Goal: Navigation & Orientation: Find specific page/section

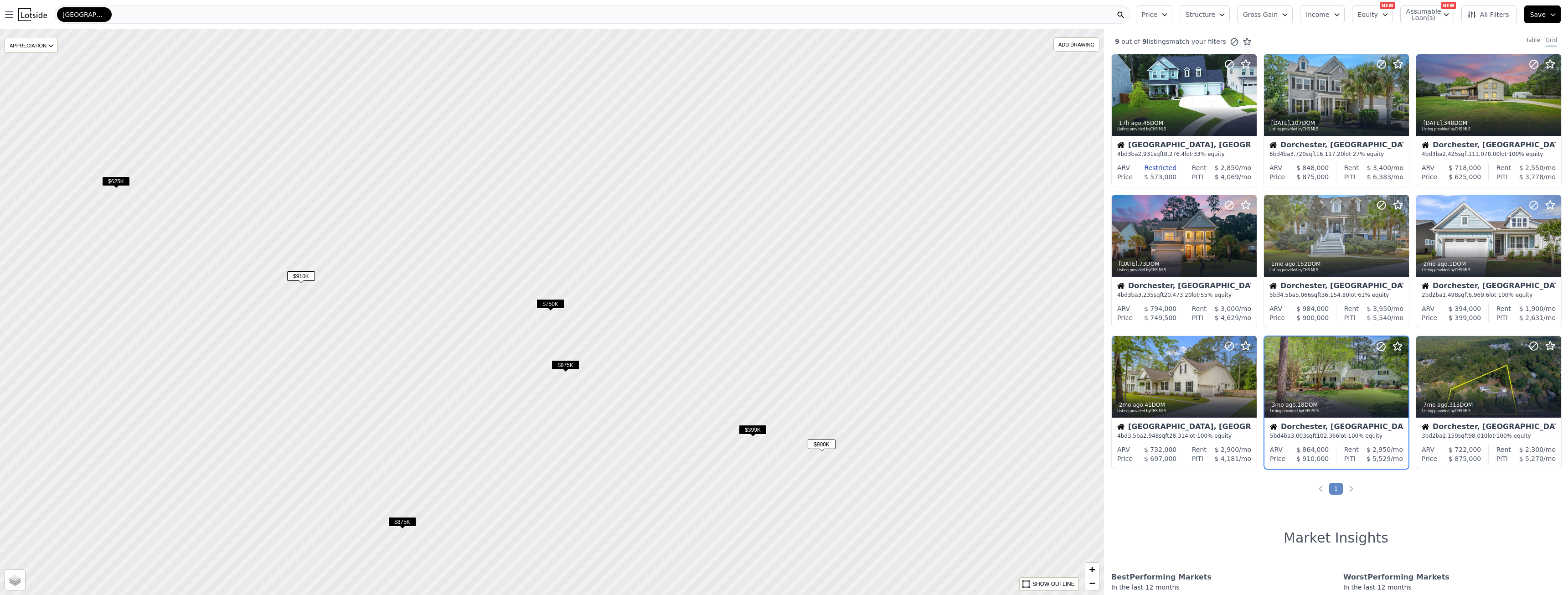
scroll to position [76, 0]
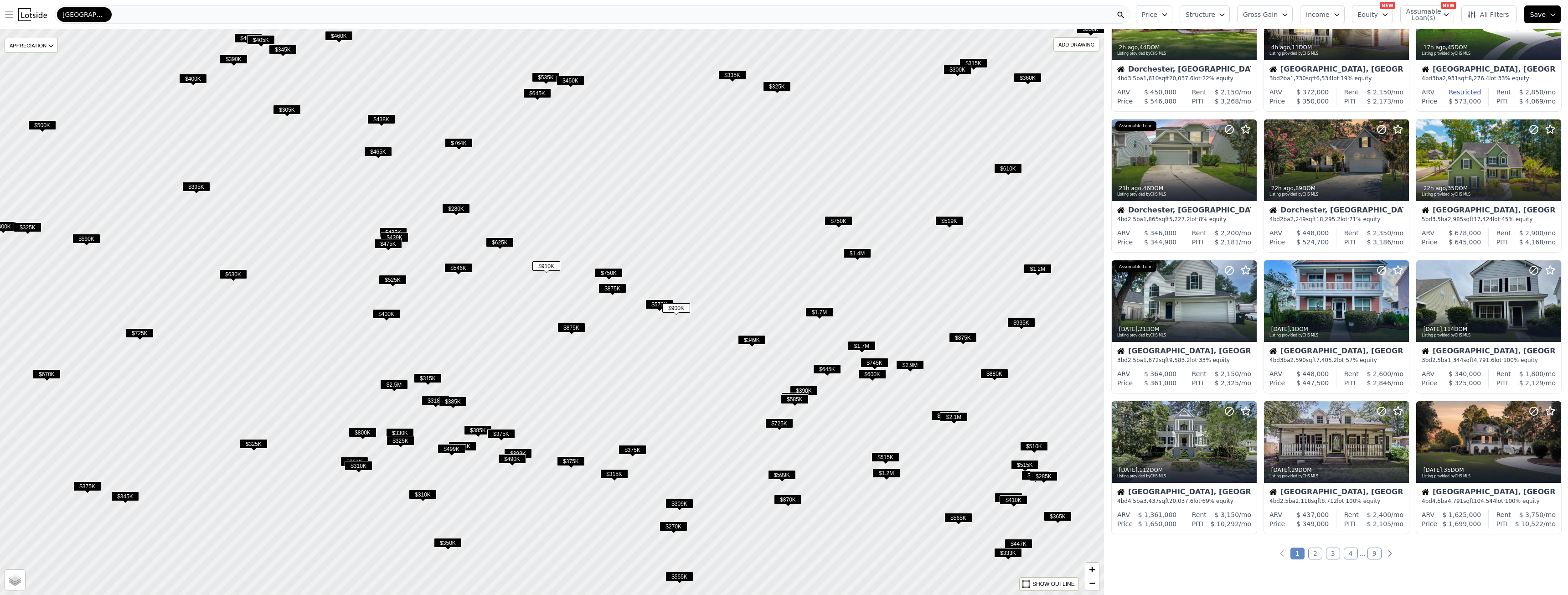
click at [13, 19] on icon "button" at bounding box center [9, 15] width 11 height 11
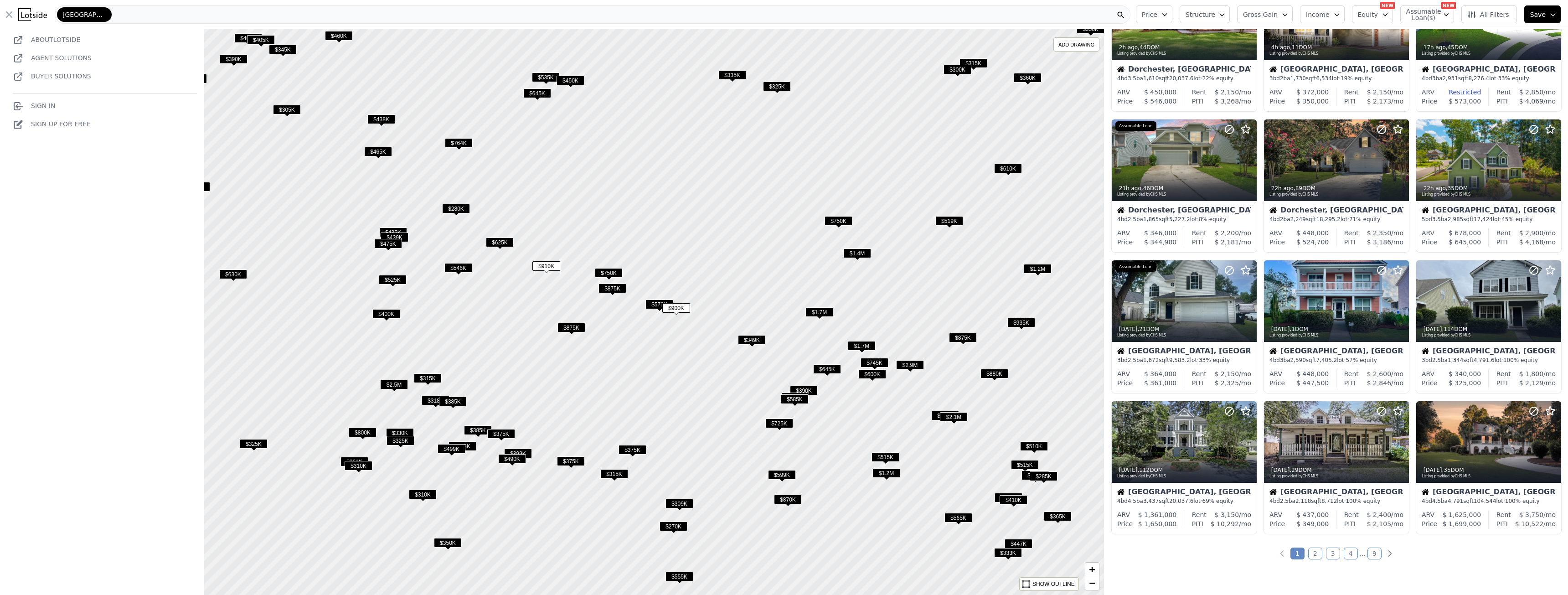
click at [68, 54] on link "Agent Solutions" at bounding box center [61, 58] width 61 height 7
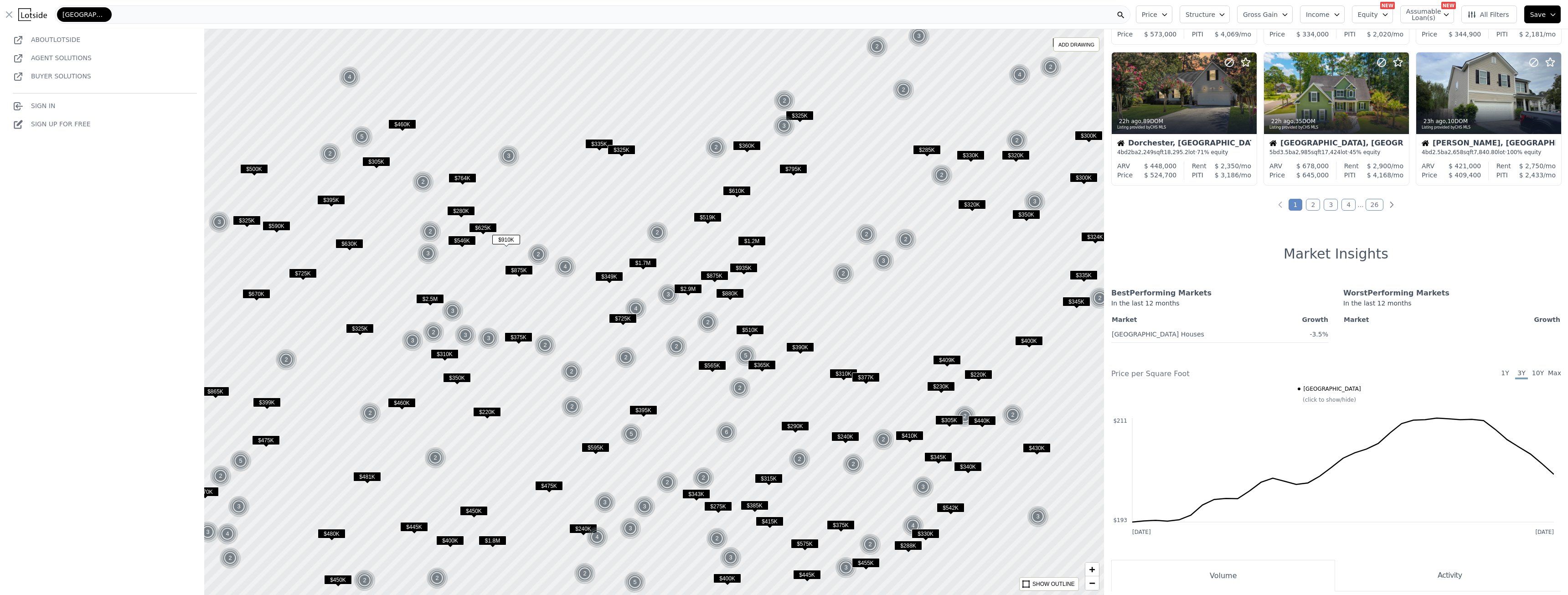
scroll to position [403, 0]
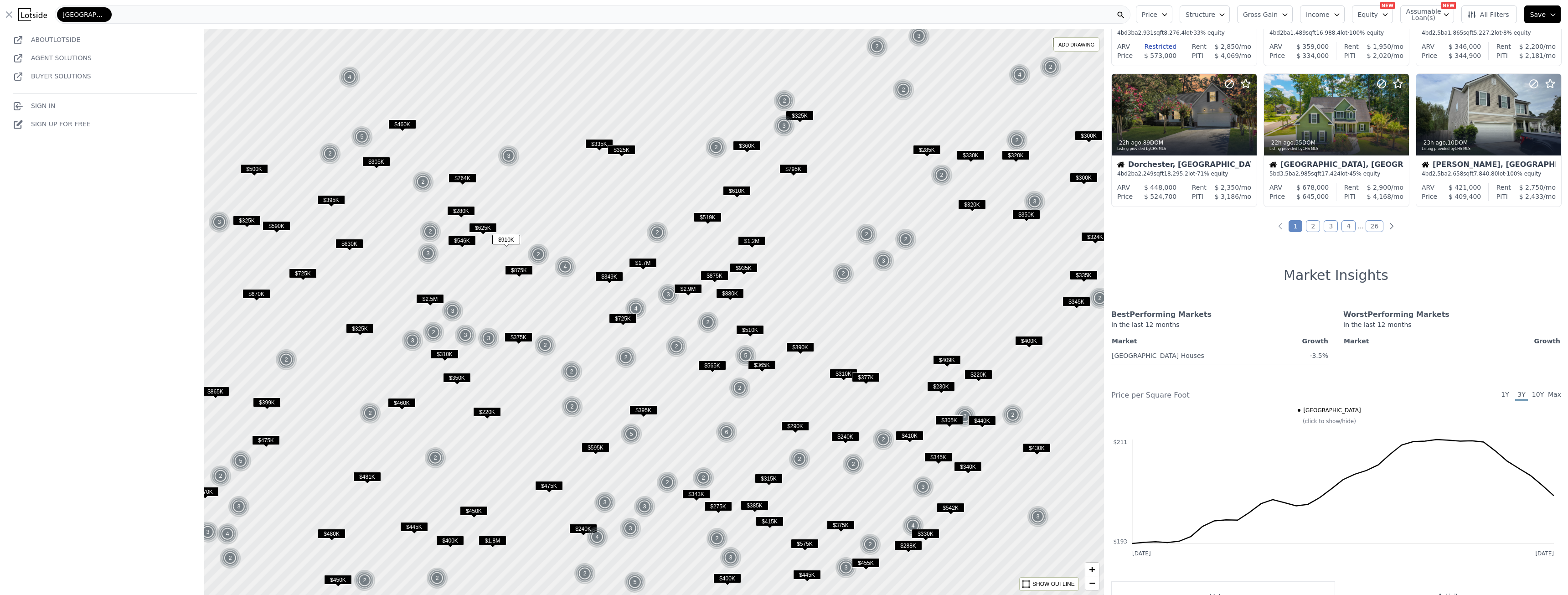
click at [1340, 13] on icon "button" at bounding box center [1337, 15] width 7 height 7
